Goal: Information Seeking & Learning: Understand process/instructions

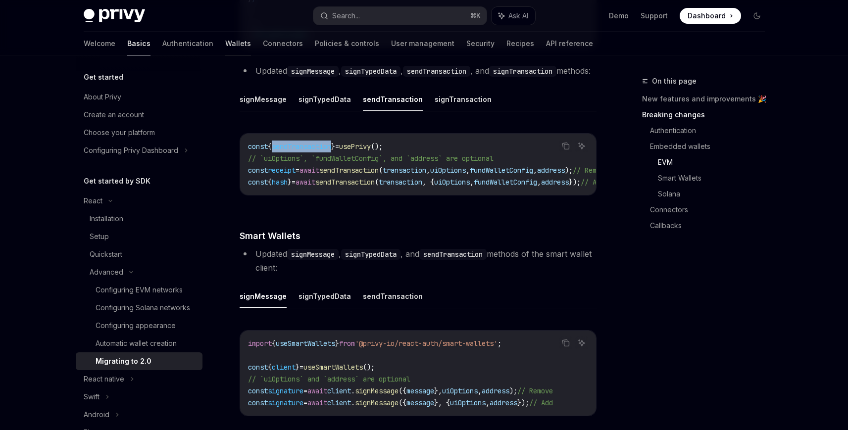
click at [225, 47] on link "Wallets" at bounding box center [238, 44] width 26 height 24
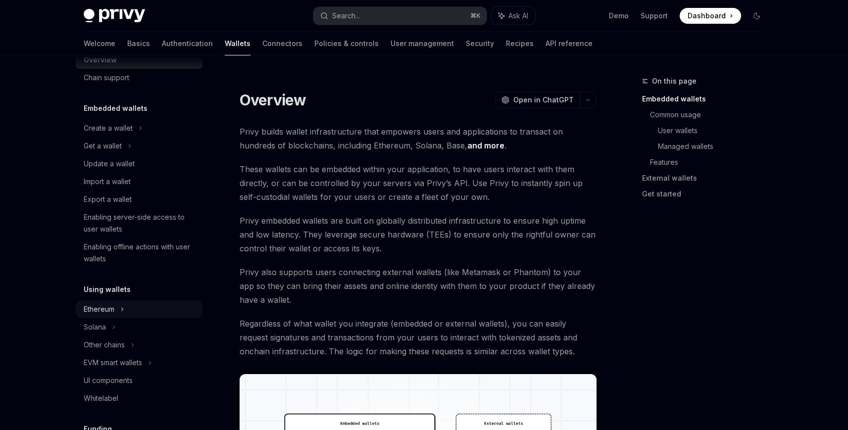
drag, startPoint x: 116, startPoint y: 312, endPoint x: 121, endPoint y: 314, distance: 5.2
click at [116, 137] on div "Ethereum" at bounding box center [139, 128] width 127 height 18
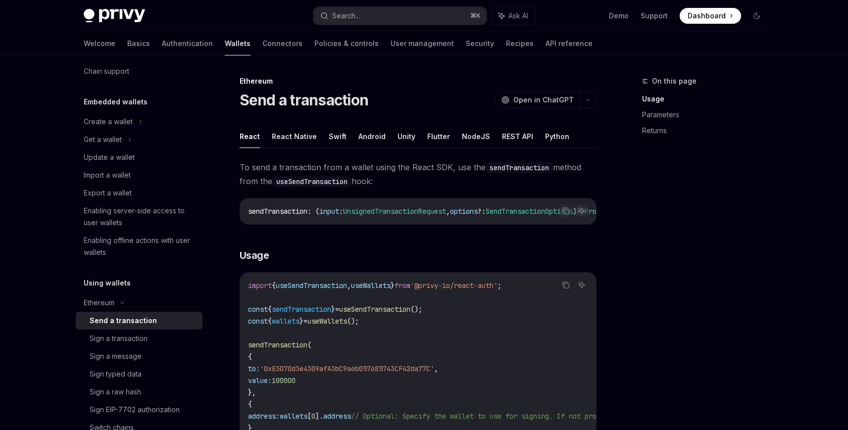
click at [153, 325] on div "Send a transaction" at bounding box center [143, 321] width 107 height 12
type textarea "*"
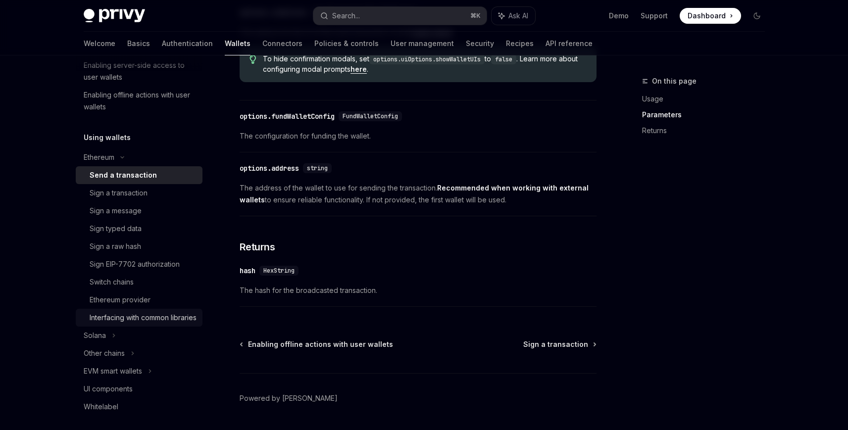
scroll to position [184, 0]
